Goal: Task Accomplishment & Management: Complete application form

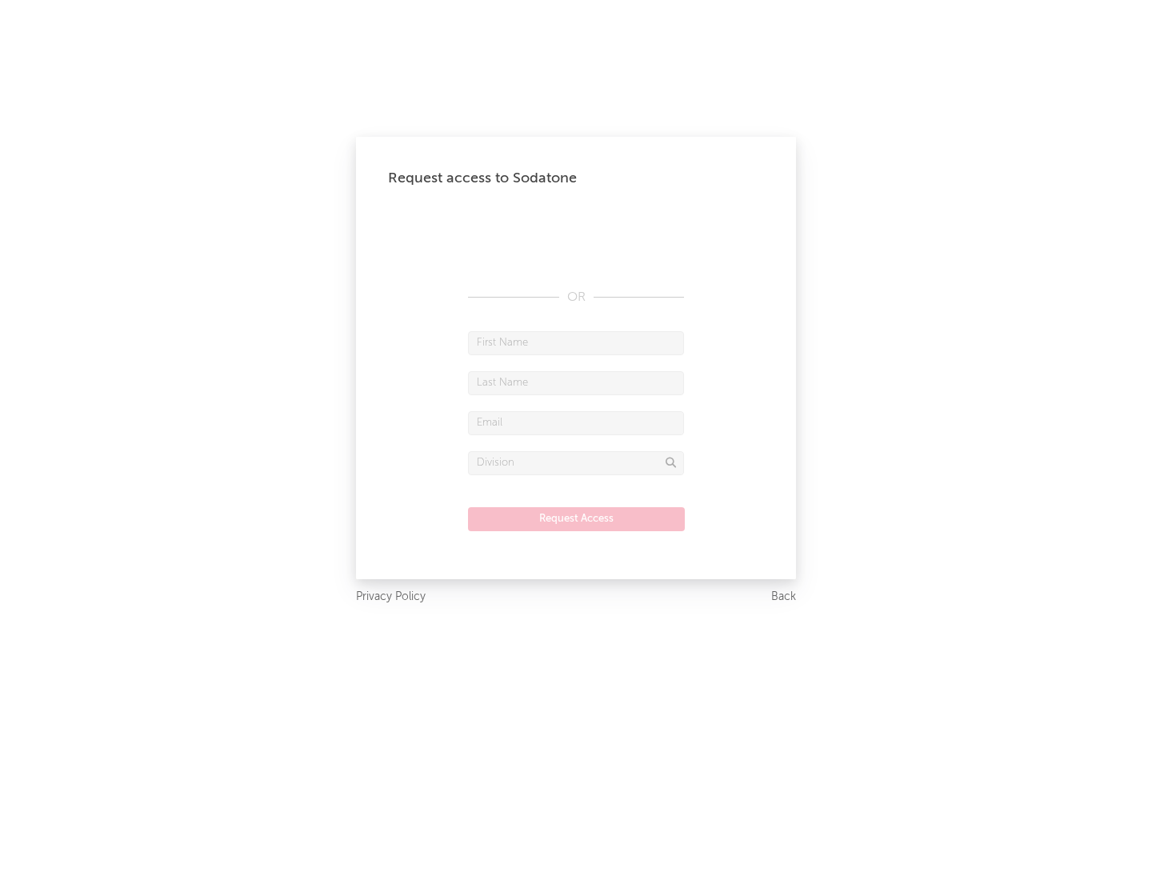
click at [576, 343] on input "text" at bounding box center [576, 343] width 216 height 24
type input "[PERSON_NAME]"
click at [576, 383] on input "text" at bounding box center [576, 383] width 216 height 24
type input "[PERSON_NAME]"
click at [576, 423] on input "text" at bounding box center [576, 423] width 216 height 24
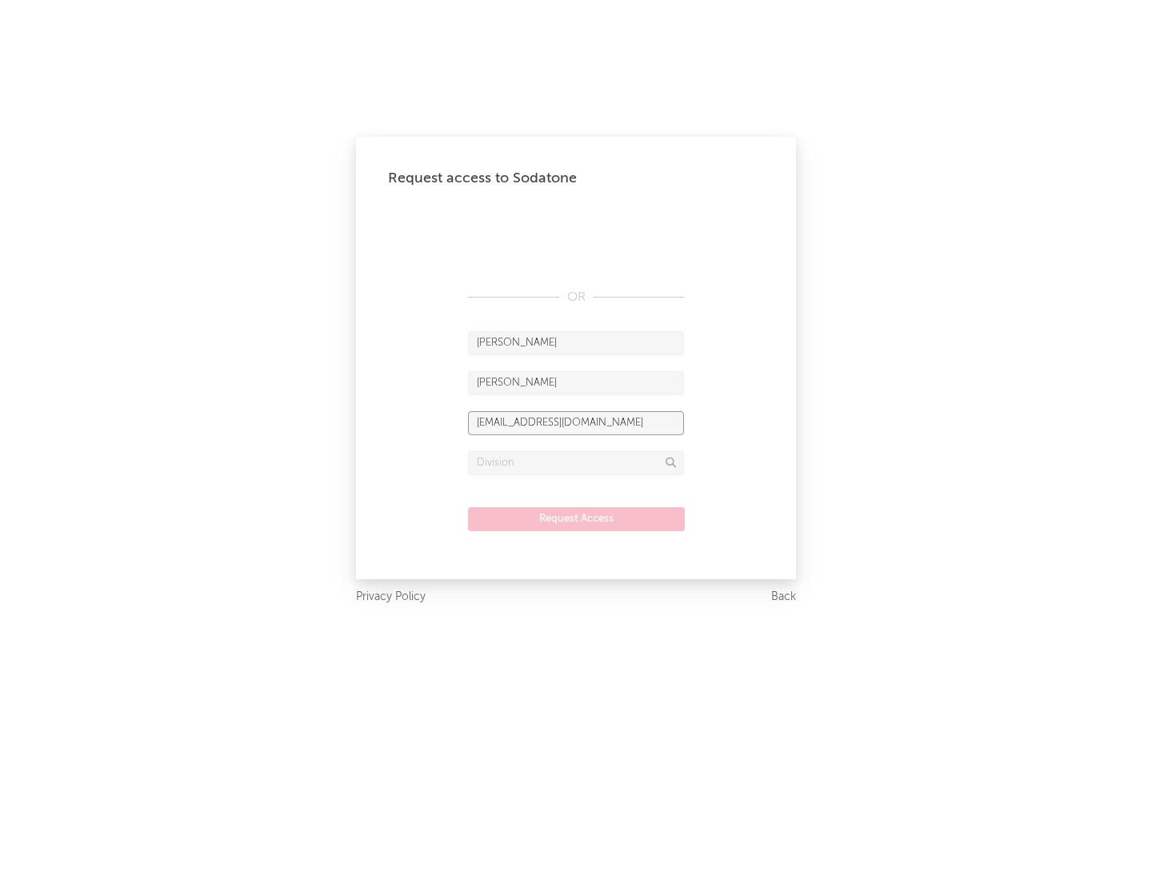
type input "[EMAIL_ADDRESS][DOMAIN_NAME]"
click at [576, 463] on input "text" at bounding box center [576, 463] width 216 height 24
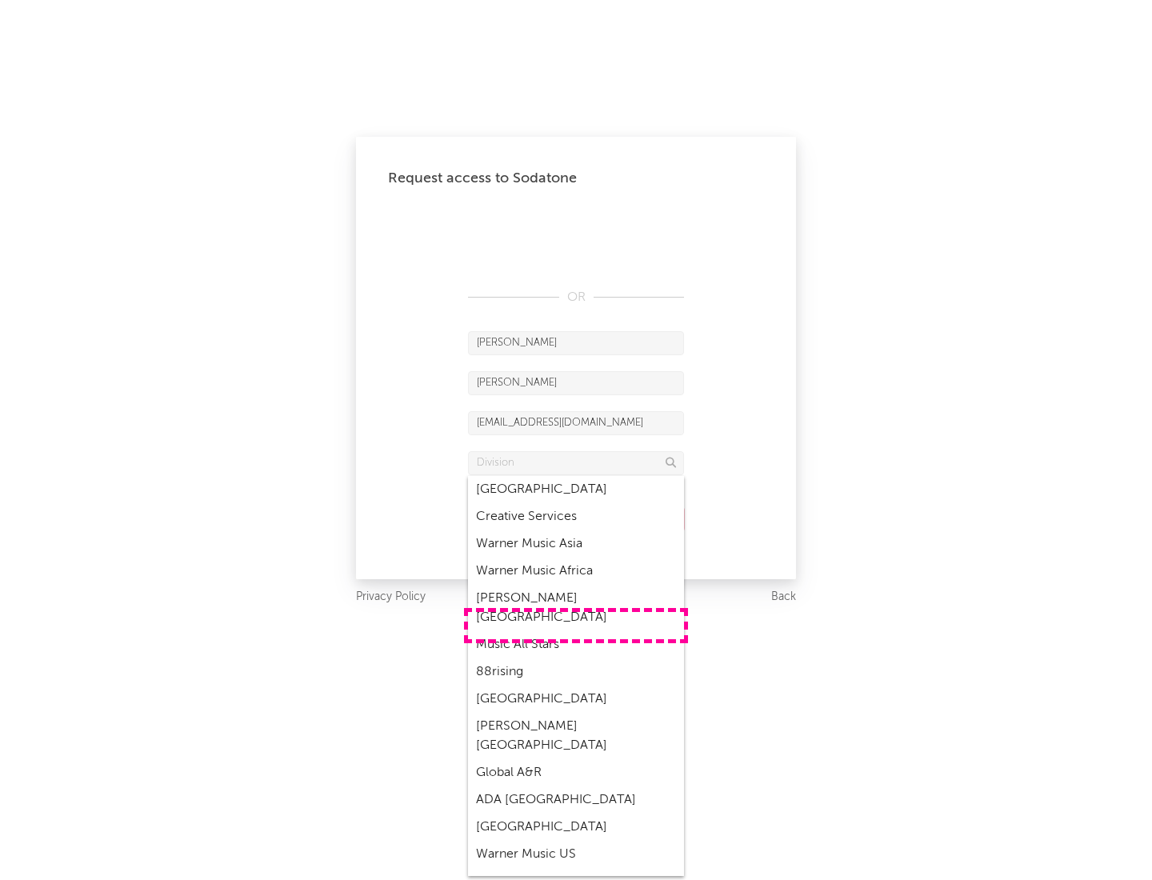
click at [576, 631] on div "Music All Stars" at bounding box center [576, 644] width 216 height 27
type input "Music All Stars"
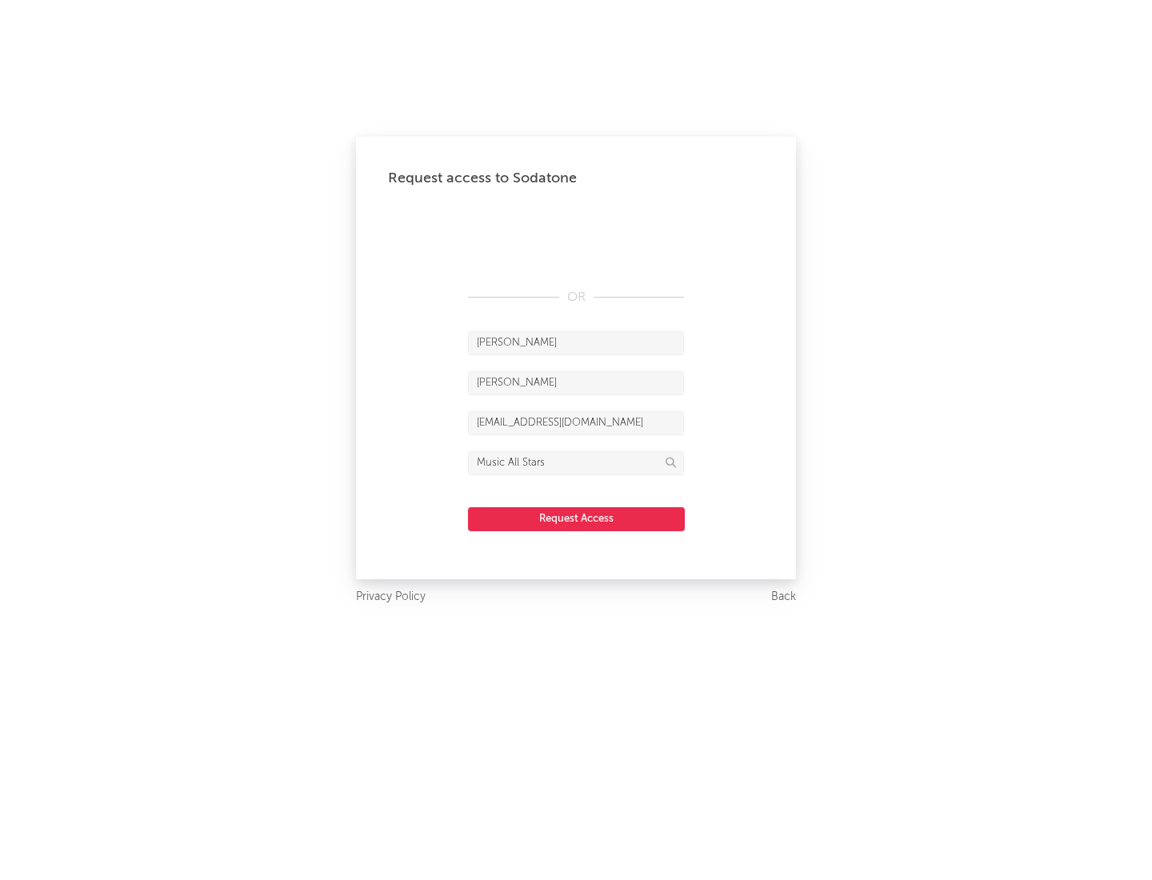
click at [576, 519] on button "Request Access" at bounding box center [576, 519] width 217 height 24
